Goal: Task Accomplishment & Management: Manage account settings

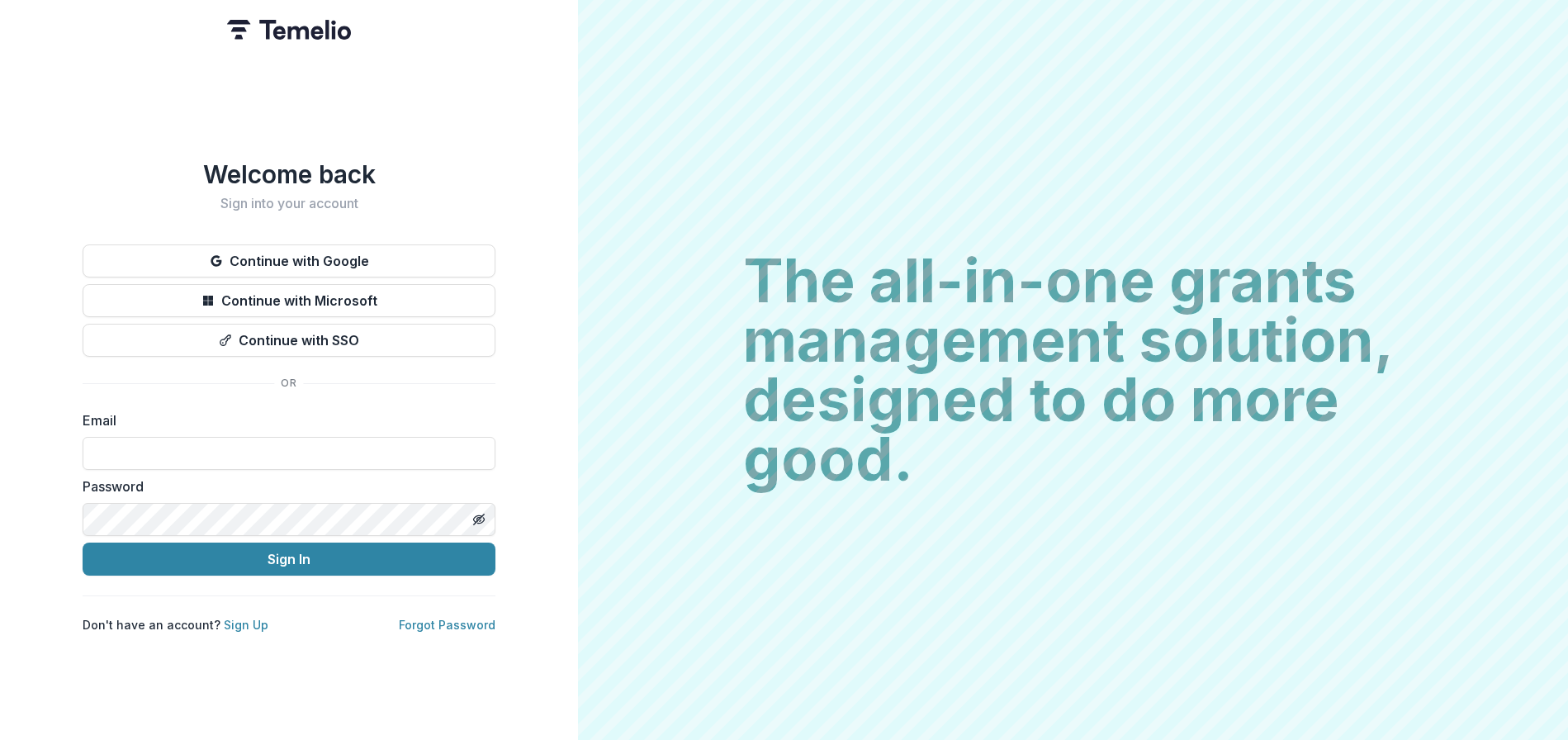
click at [242, 427] on div "Email" at bounding box center [288, 440] width 413 height 60
click at [226, 454] on input at bounding box center [288, 453] width 413 height 33
type input "**********"
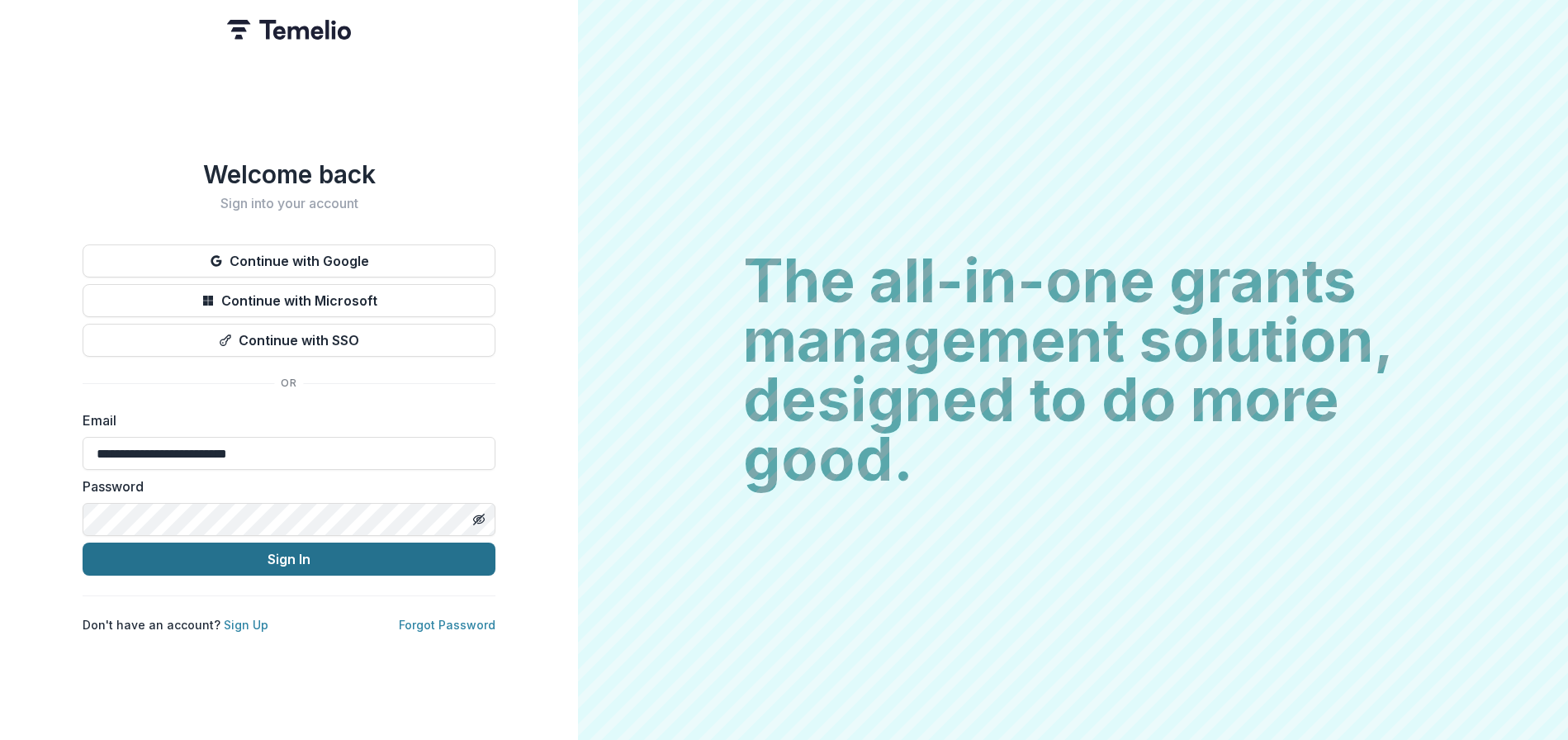
click at [246, 555] on button "Sign In" at bounding box center [288, 559] width 413 height 33
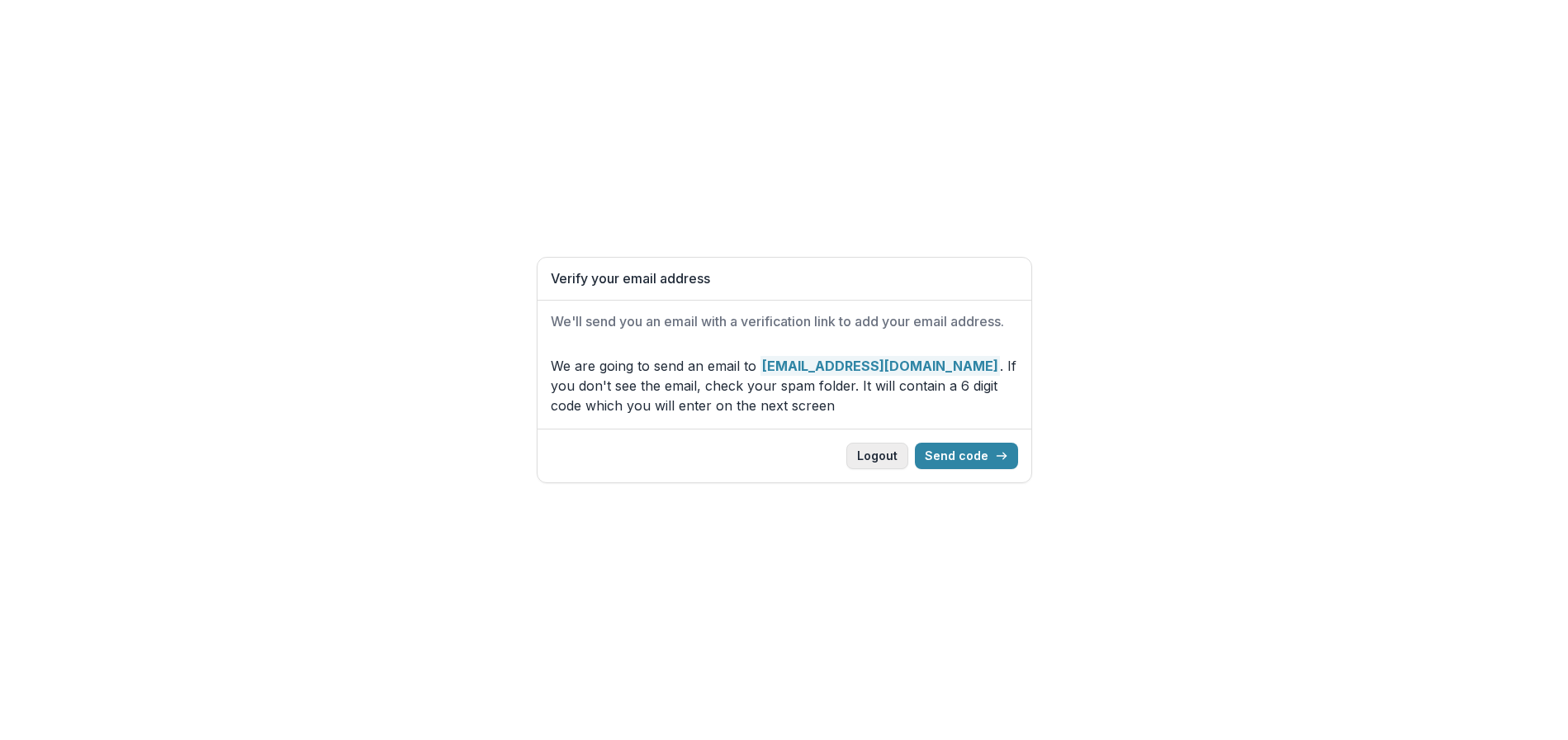
click at [875, 463] on button "Logout" at bounding box center [877, 456] width 61 height 26
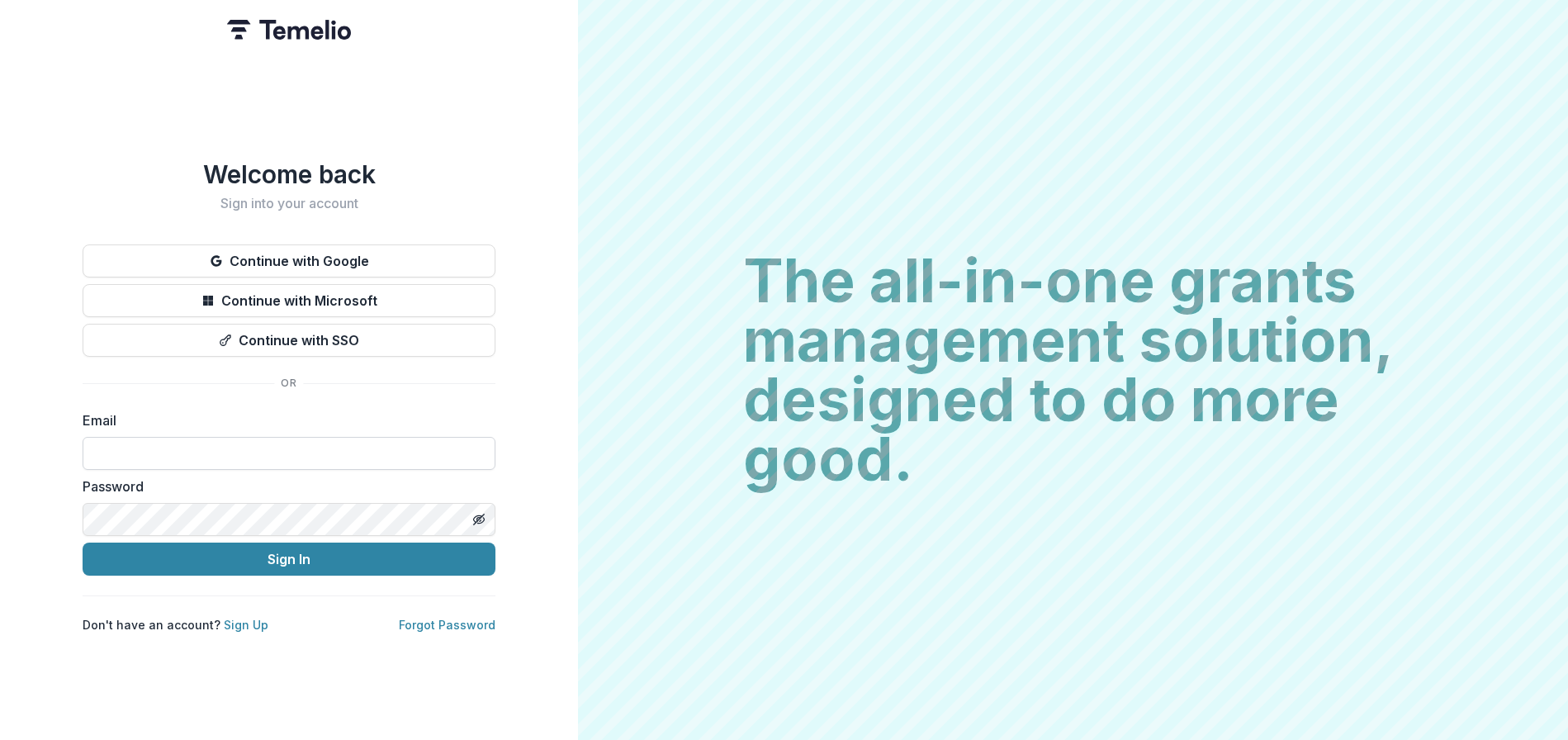
click at [222, 454] on input at bounding box center [288, 453] width 413 height 33
type input "**********"
click at [490, 515] on button "Toggle password visibility" at bounding box center [479, 520] width 26 height 26
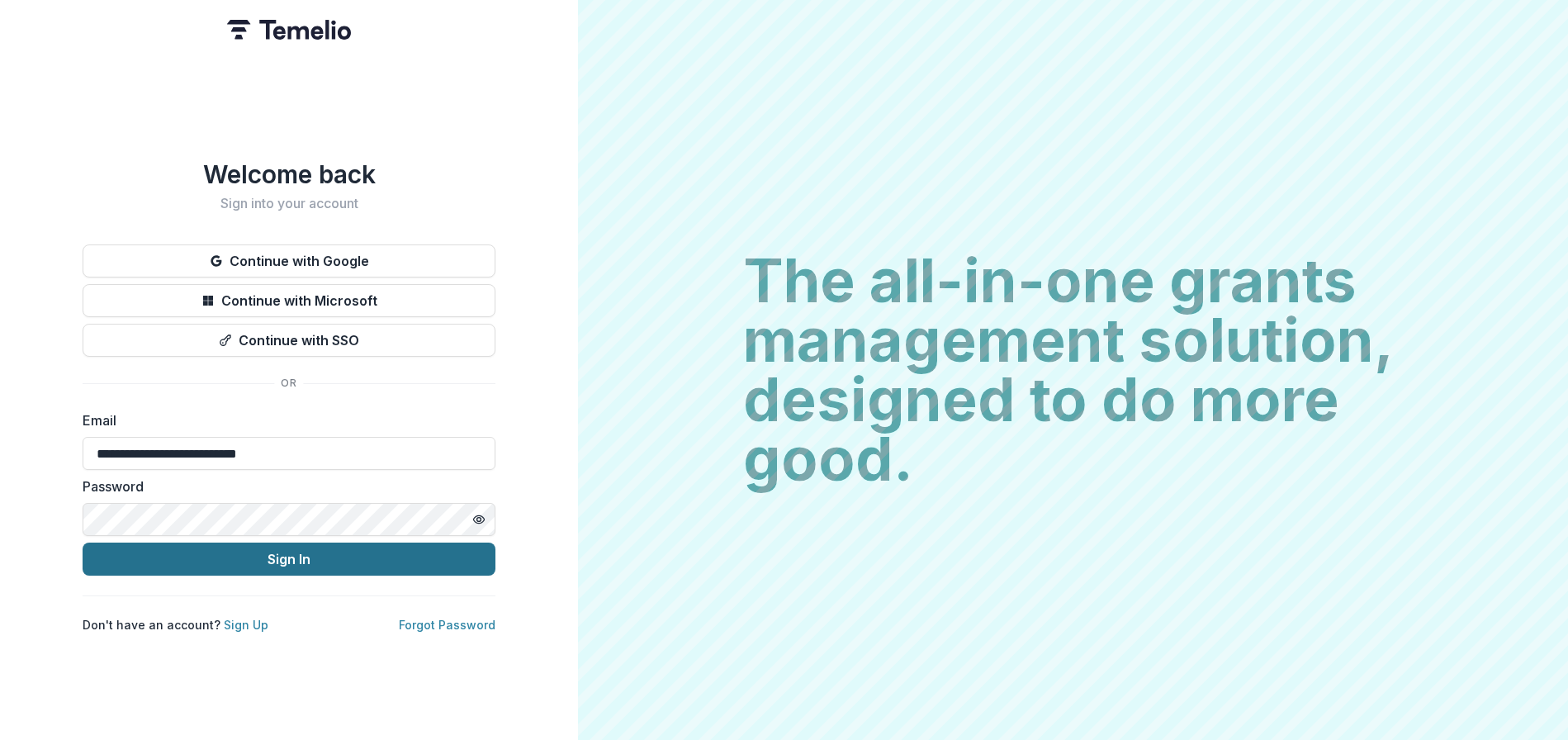
click at [276, 563] on button "Sign In" at bounding box center [288, 559] width 413 height 33
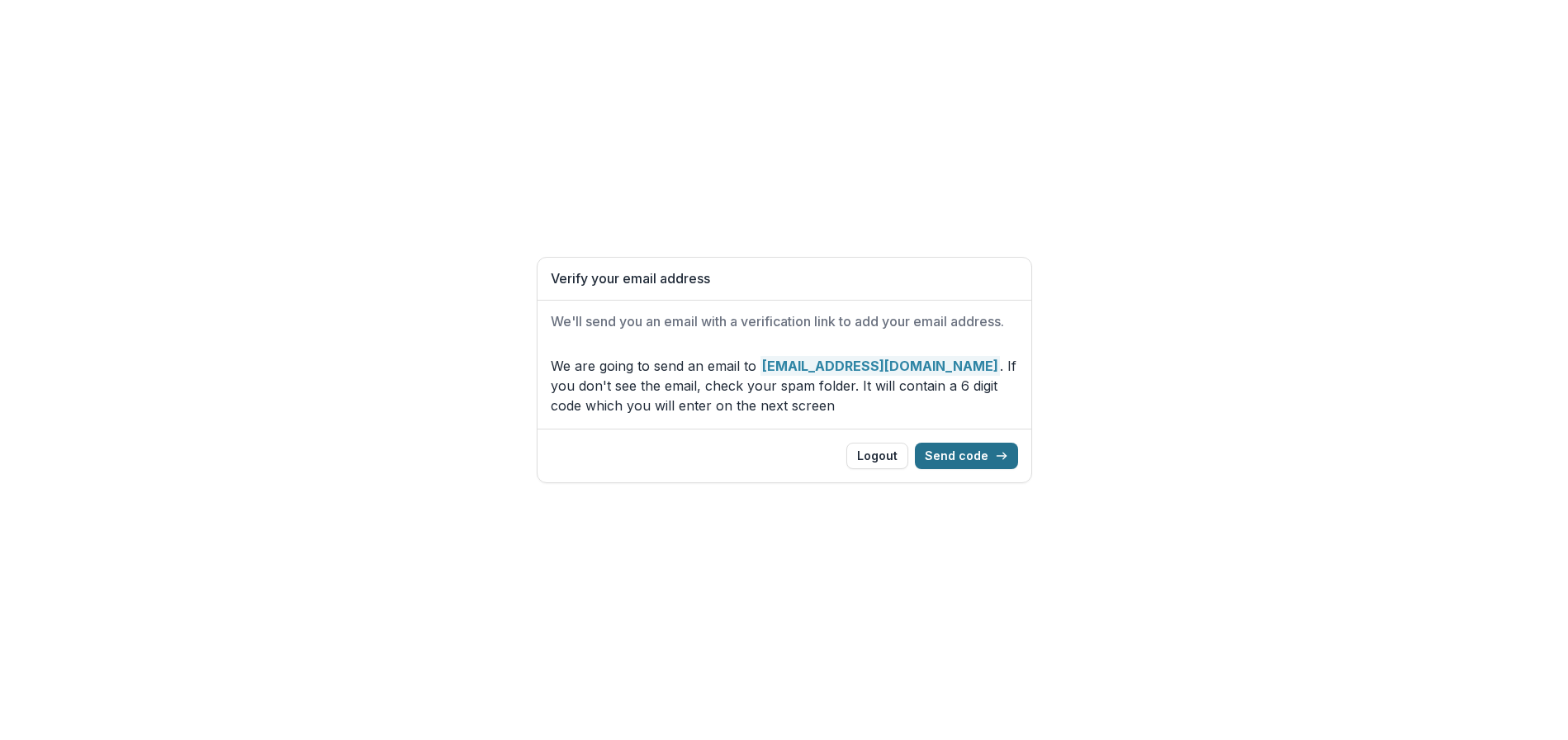
click at [957, 457] on button "Send code" at bounding box center [966, 456] width 103 height 26
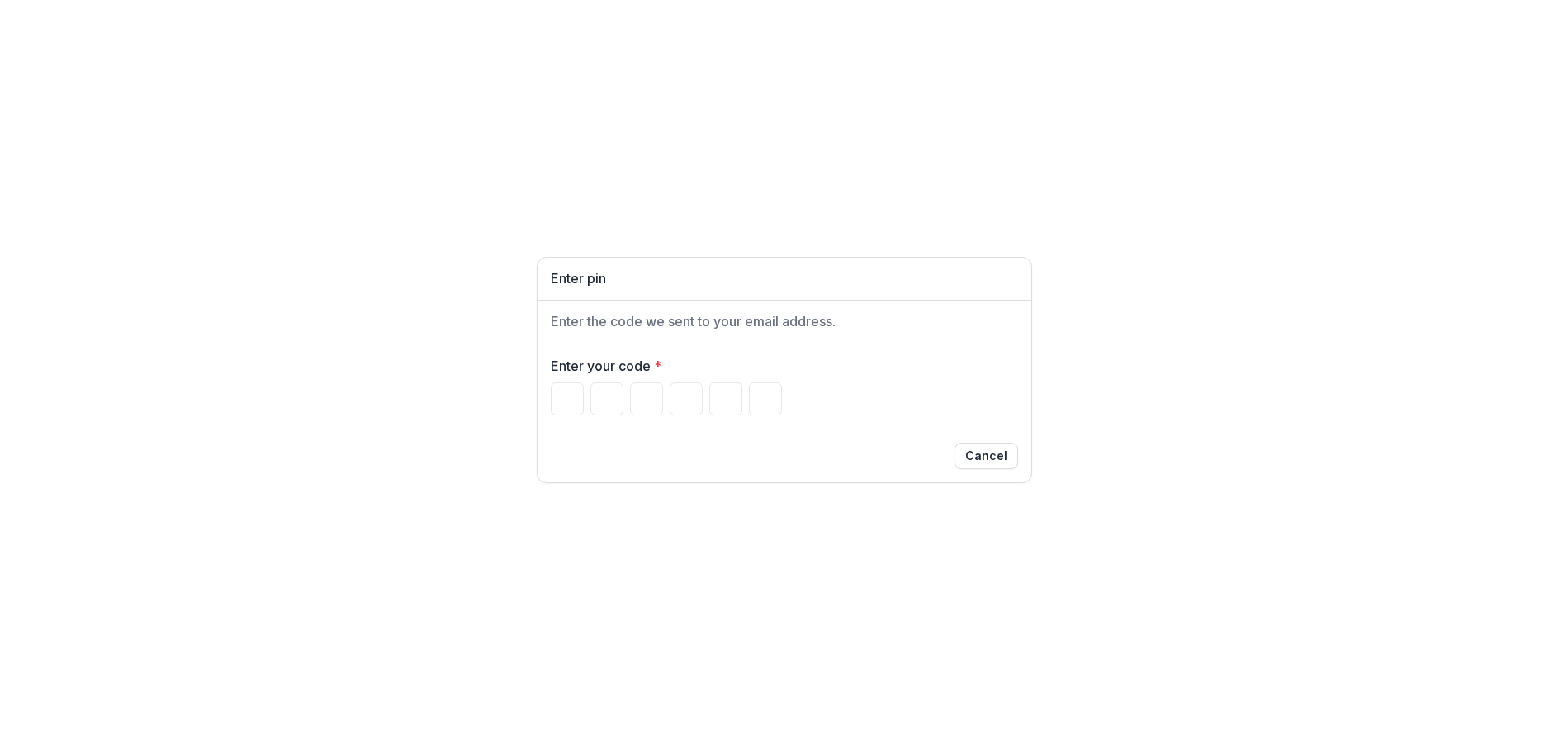
type input "*"
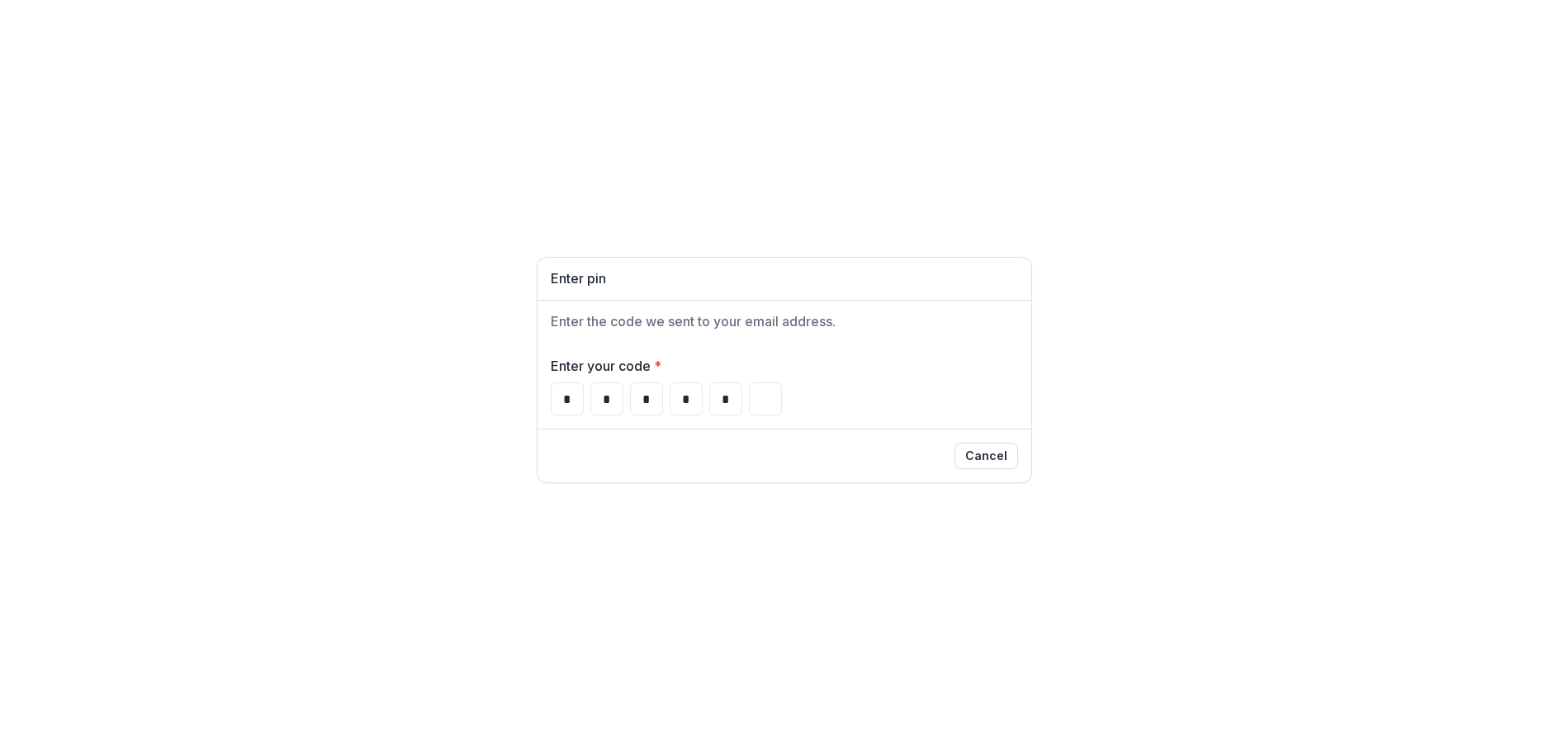
type input "*"
